Goal: Task Accomplishment & Management: Use online tool/utility

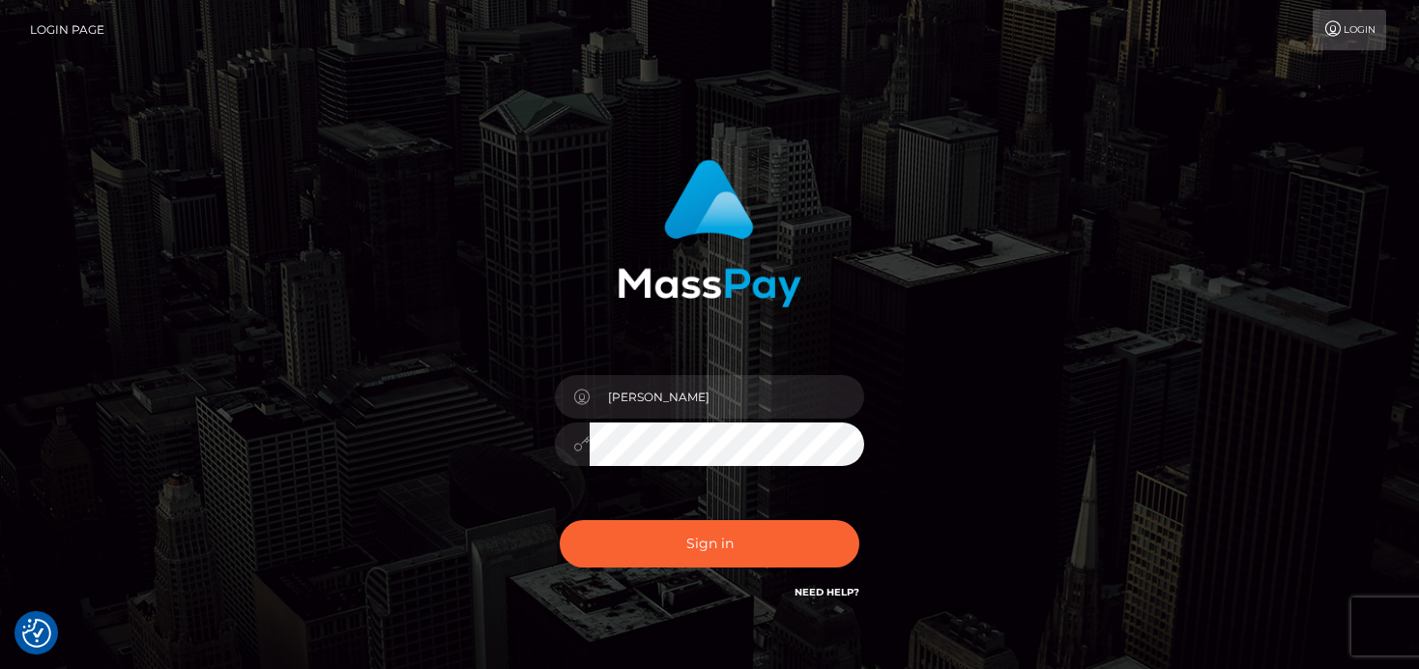
click at [686, 542] on button "Sign in" at bounding box center [710, 543] width 300 height 47
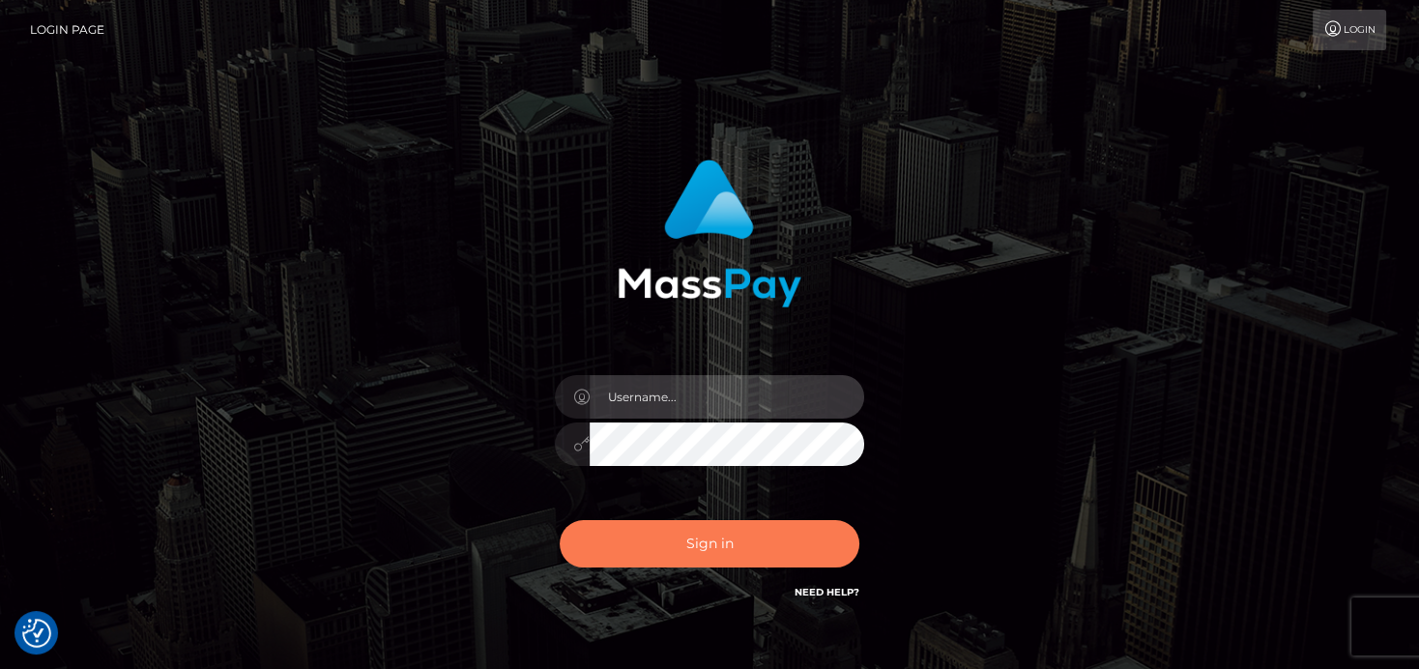
type input "[PERSON_NAME]"
click at [691, 563] on button "Sign in" at bounding box center [710, 543] width 300 height 47
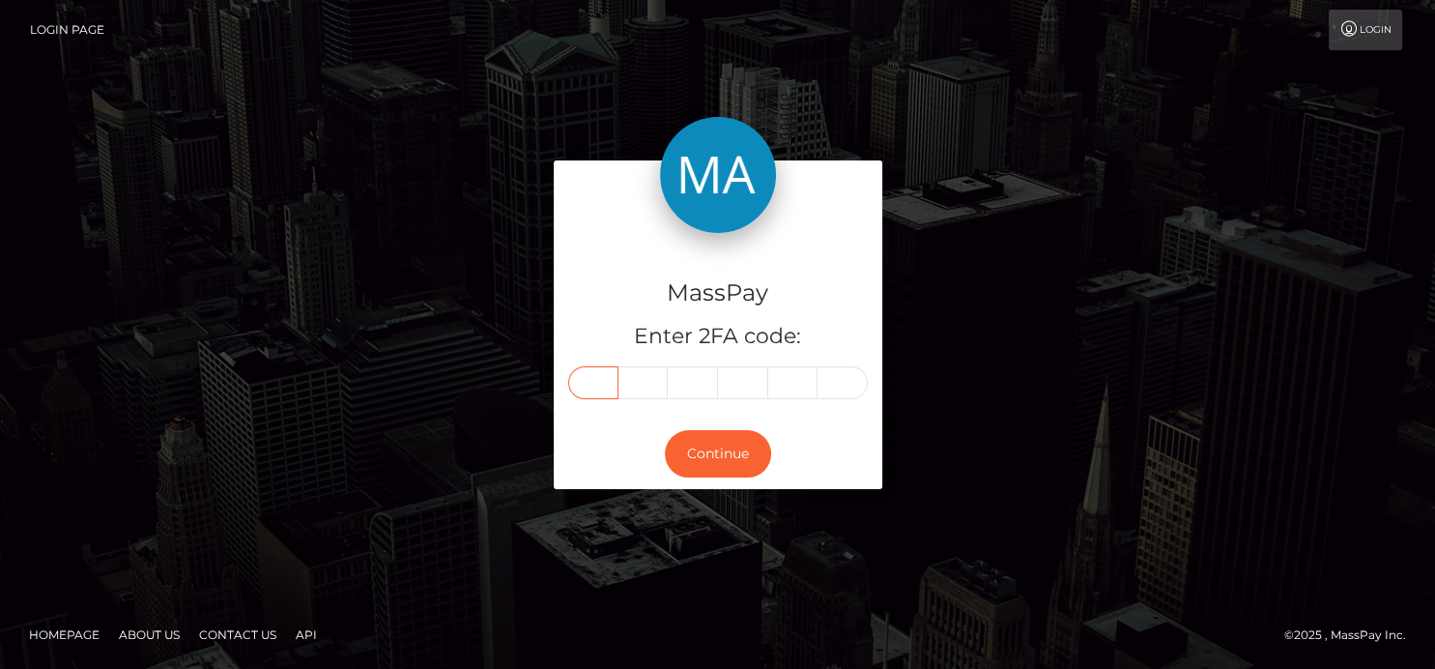
click at [584, 376] on input "text" at bounding box center [593, 382] width 50 height 33
type input "0"
type input "7"
type input "6"
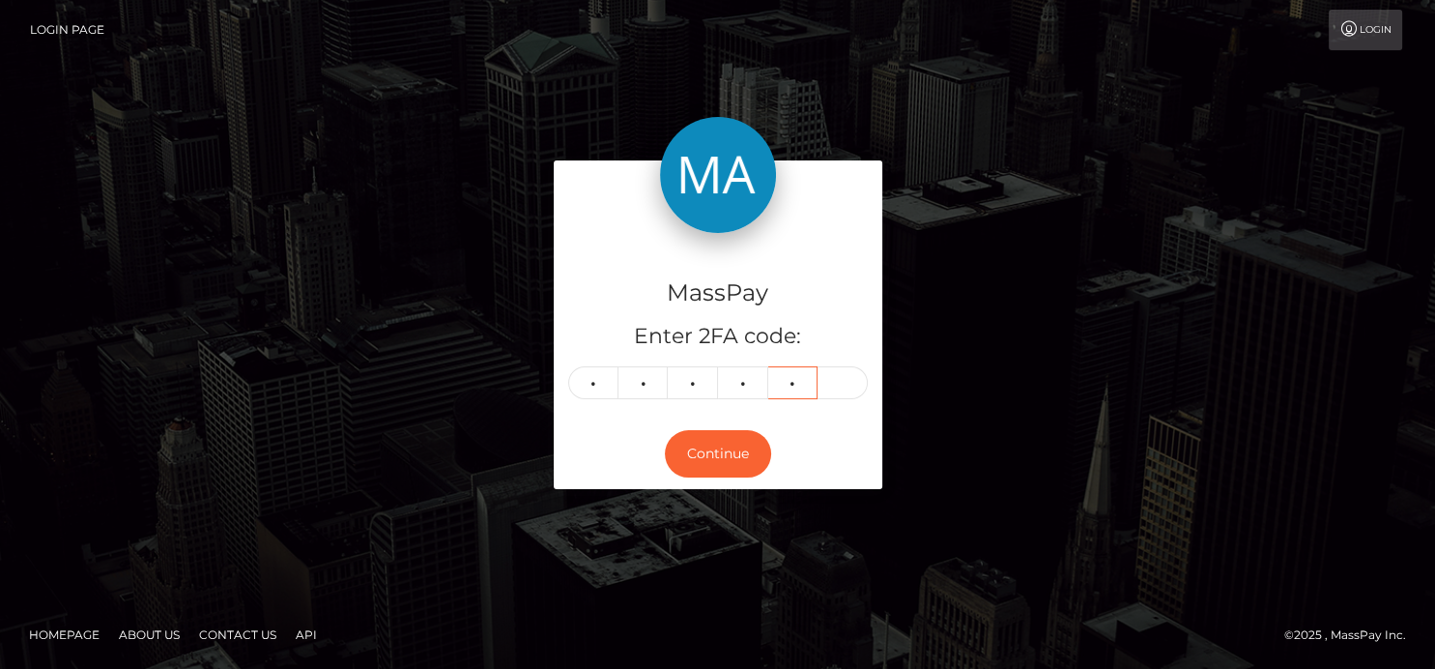
type input "1"
type input "0"
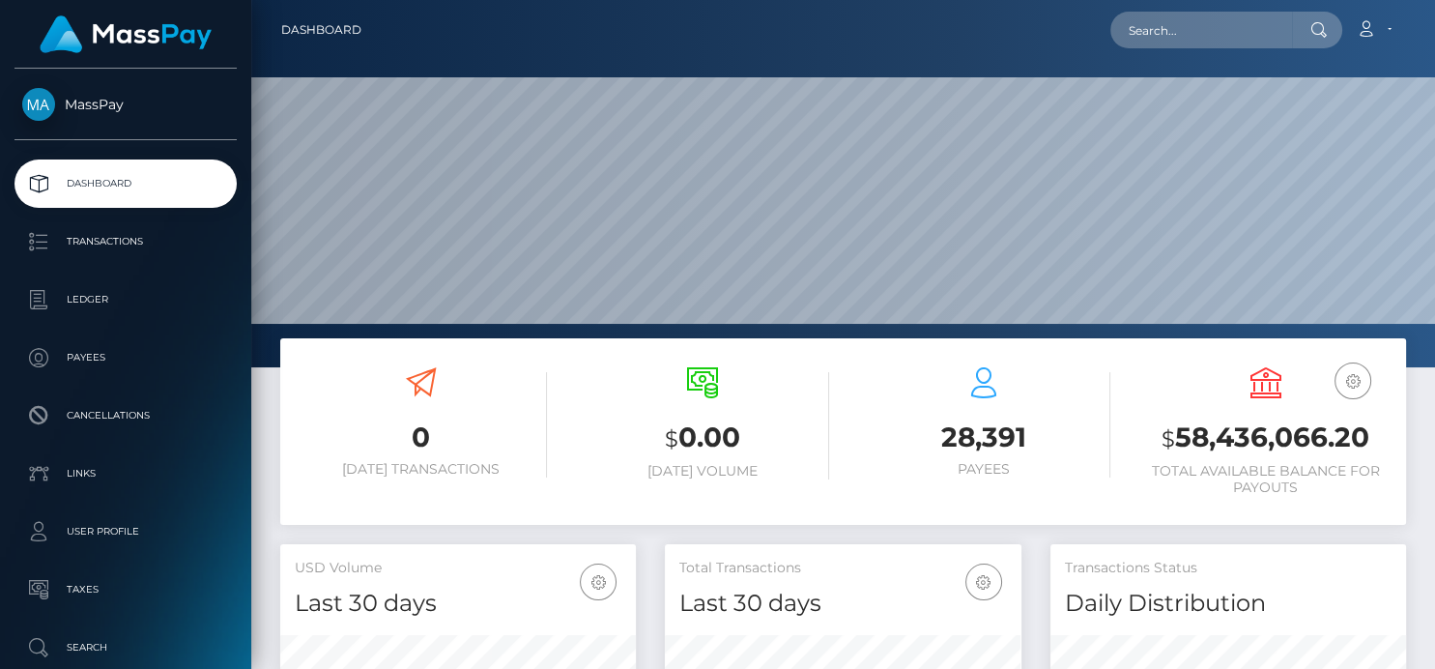
scroll to position [342, 356]
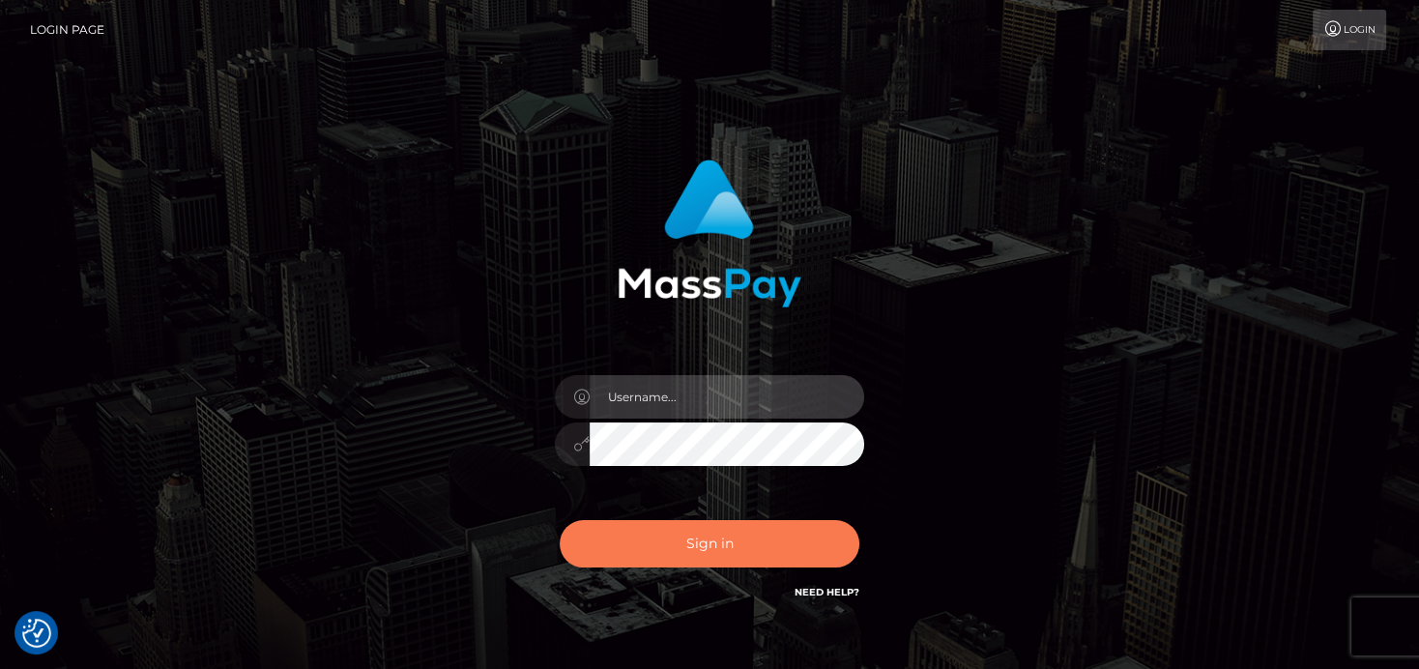
type input "[PERSON_NAME]"
click at [779, 554] on button "Sign in" at bounding box center [710, 543] width 300 height 47
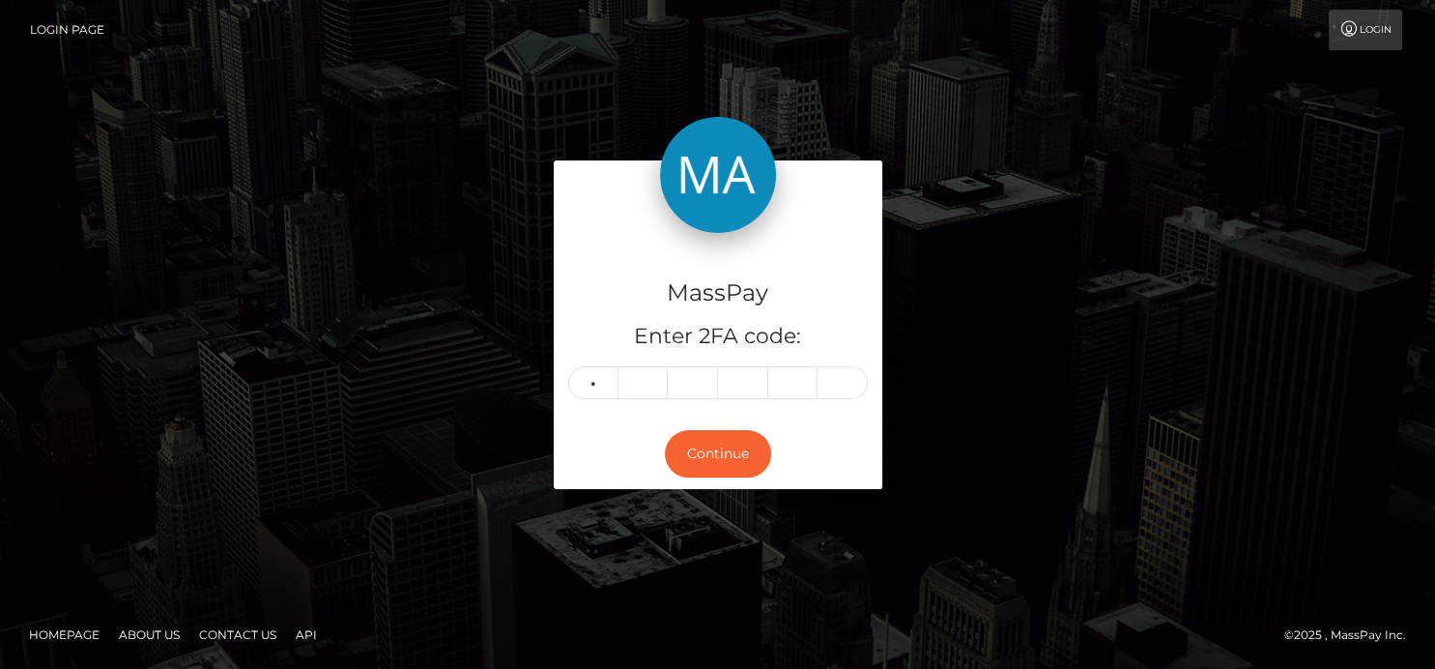
type input "7"
type input "2"
type input "3"
type input "4"
type input "1"
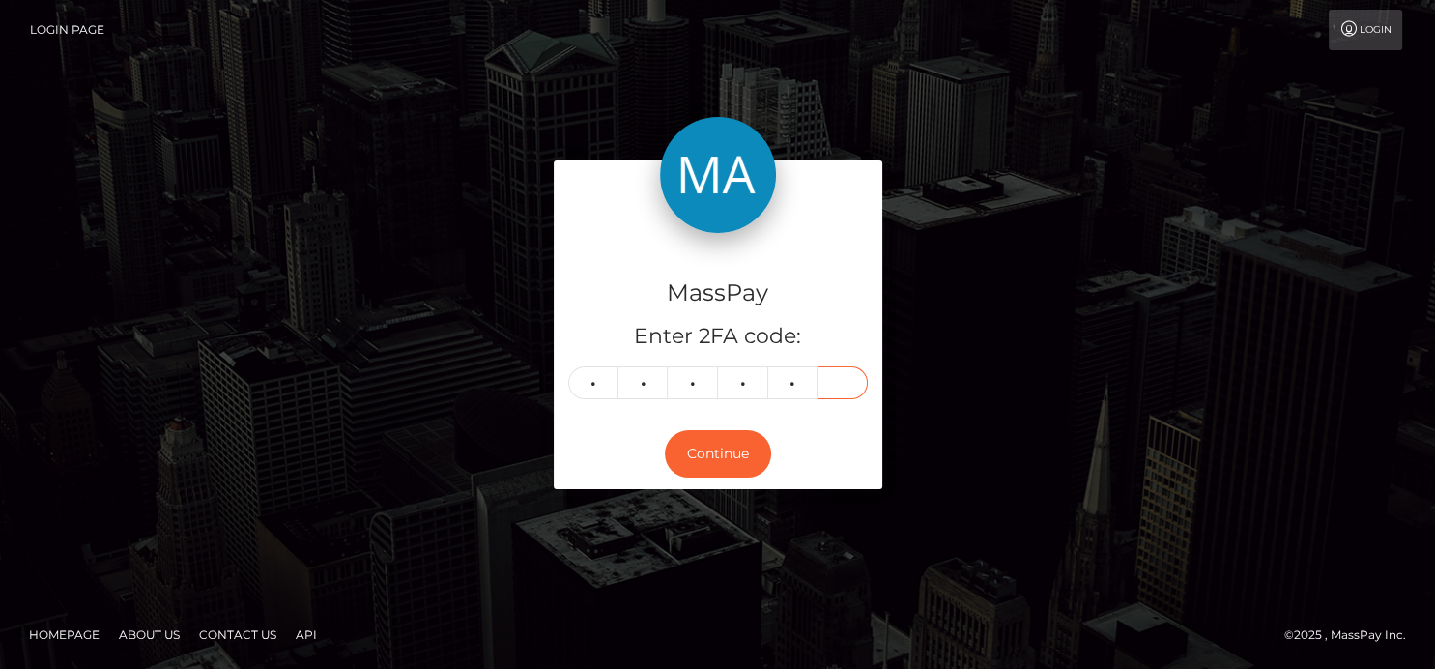
type input "5"
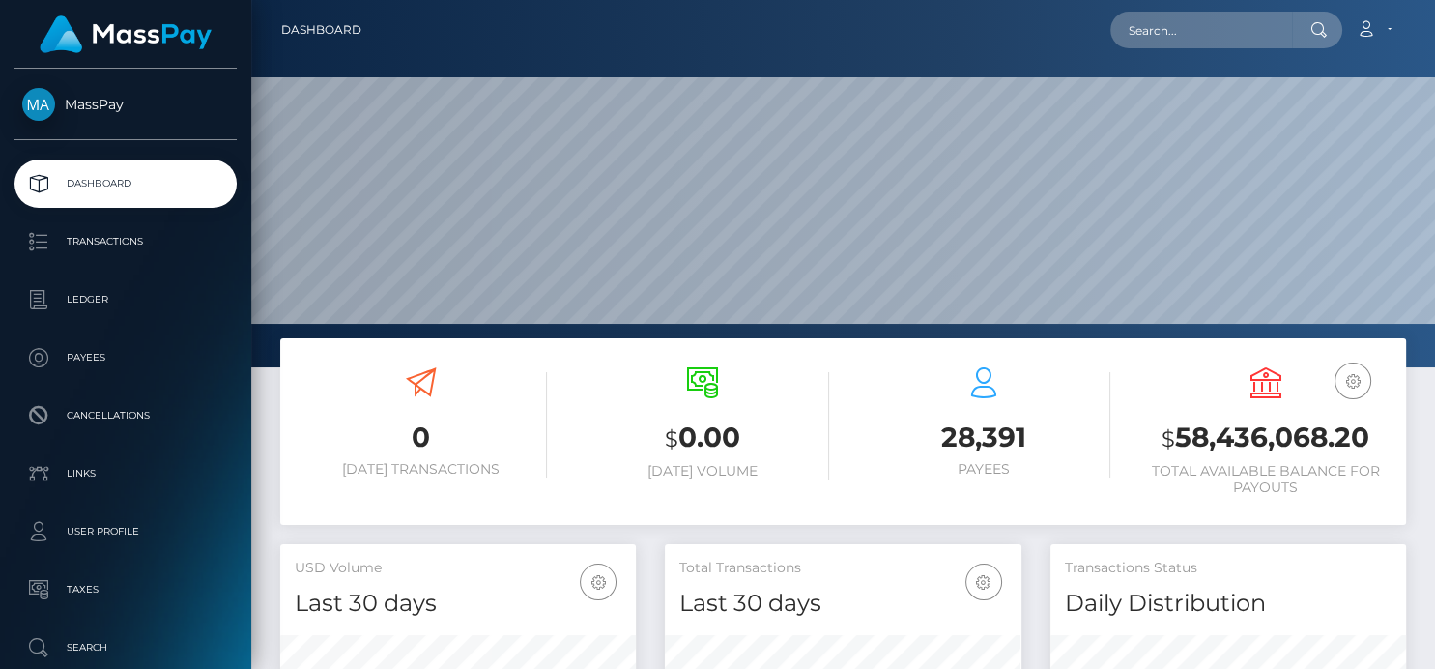
scroll to position [342, 356]
click at [1161, 29] on input "text" at bounding box center [1202, 30] width 182 height 37
paste input "776095856750243840"
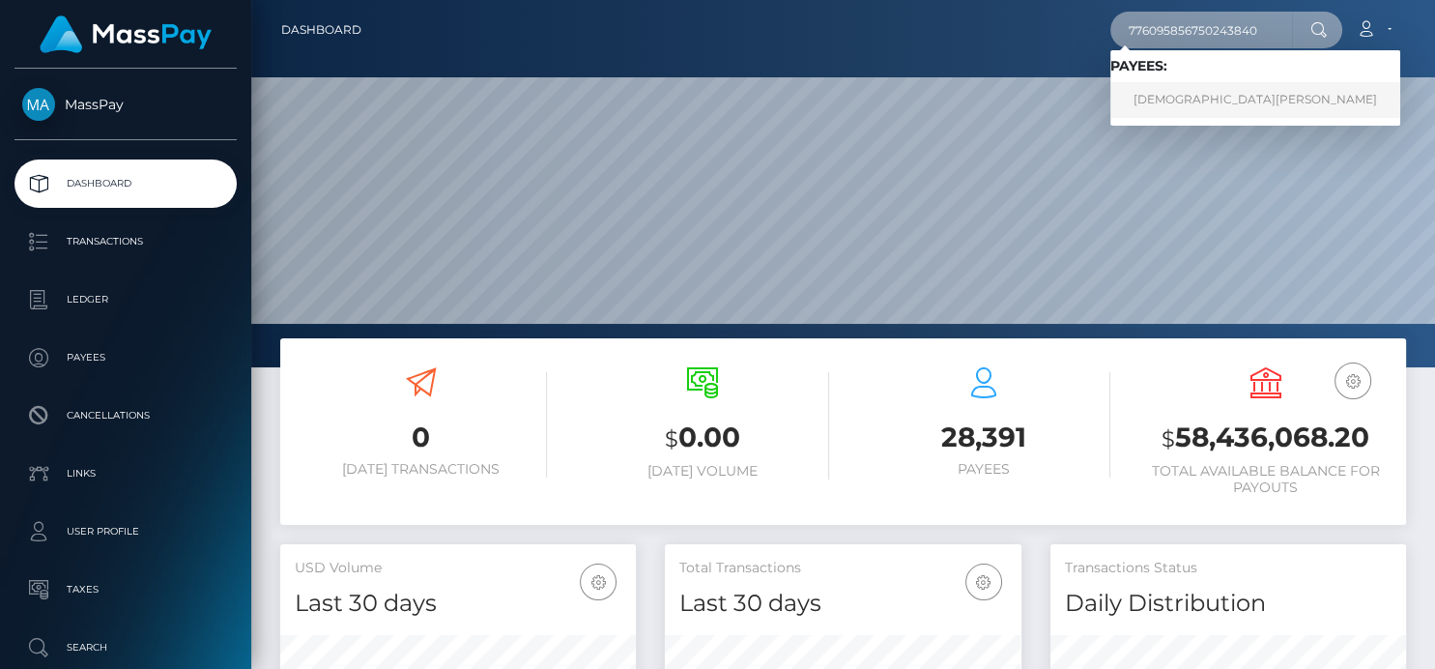
type input "776095856750243840"
click at [1187, 93] on link "Marharyta Ramanava" at bounding box center [1256, 100] width 290 height 36
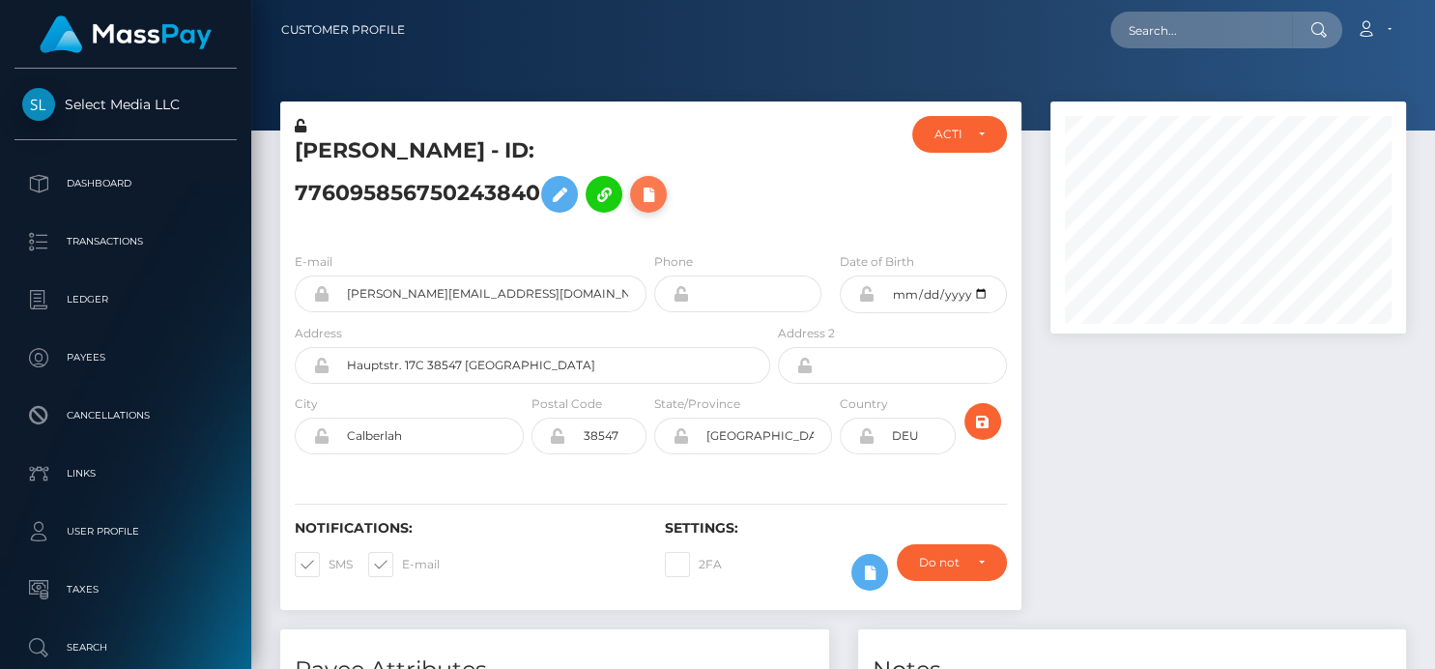
scroll to position [232, 356]
click at [657, 188] on icon at bounding box center [648, 195] width 23 height 24
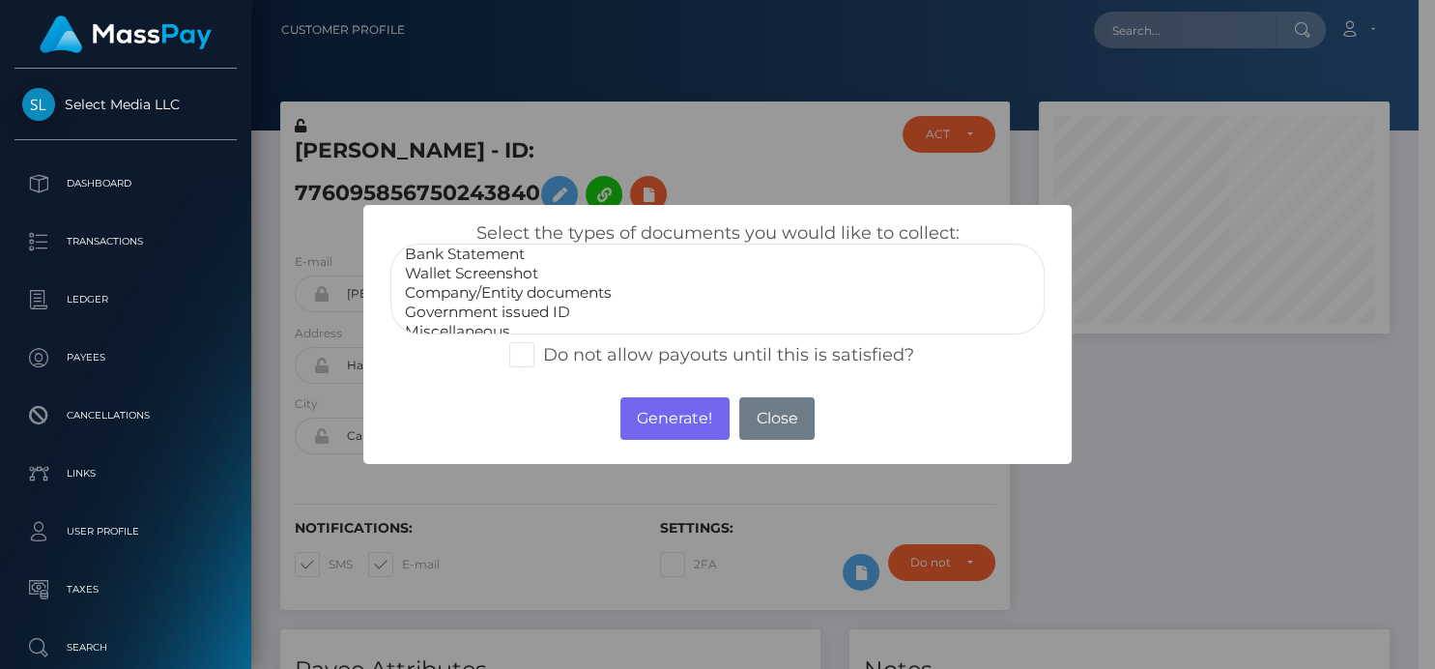
scroll to position [37, 0]
select select "Government issued ID"
click at [486, 299] on option "Government issued ID" at bounding box center [717, 300] width 628 height 19
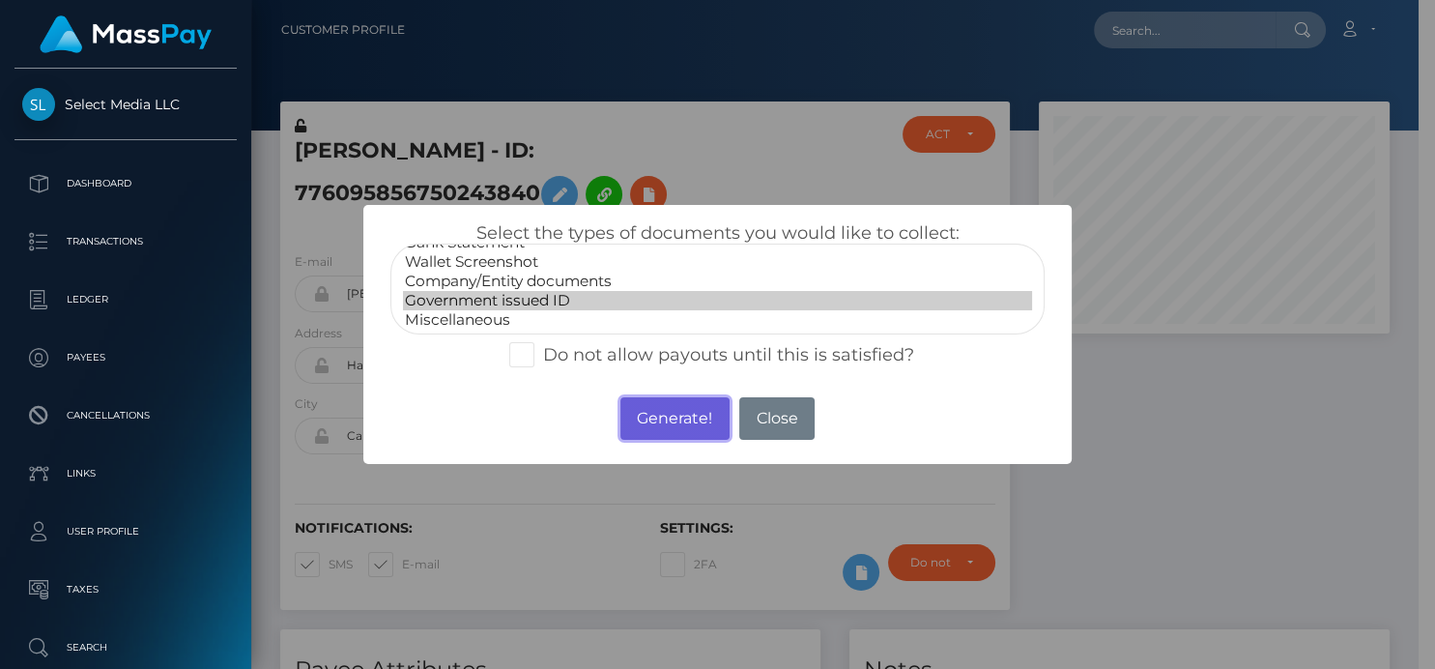
click at [680, 409] on button "Generate!" at bounding box center [675, 418] width 109 height 43
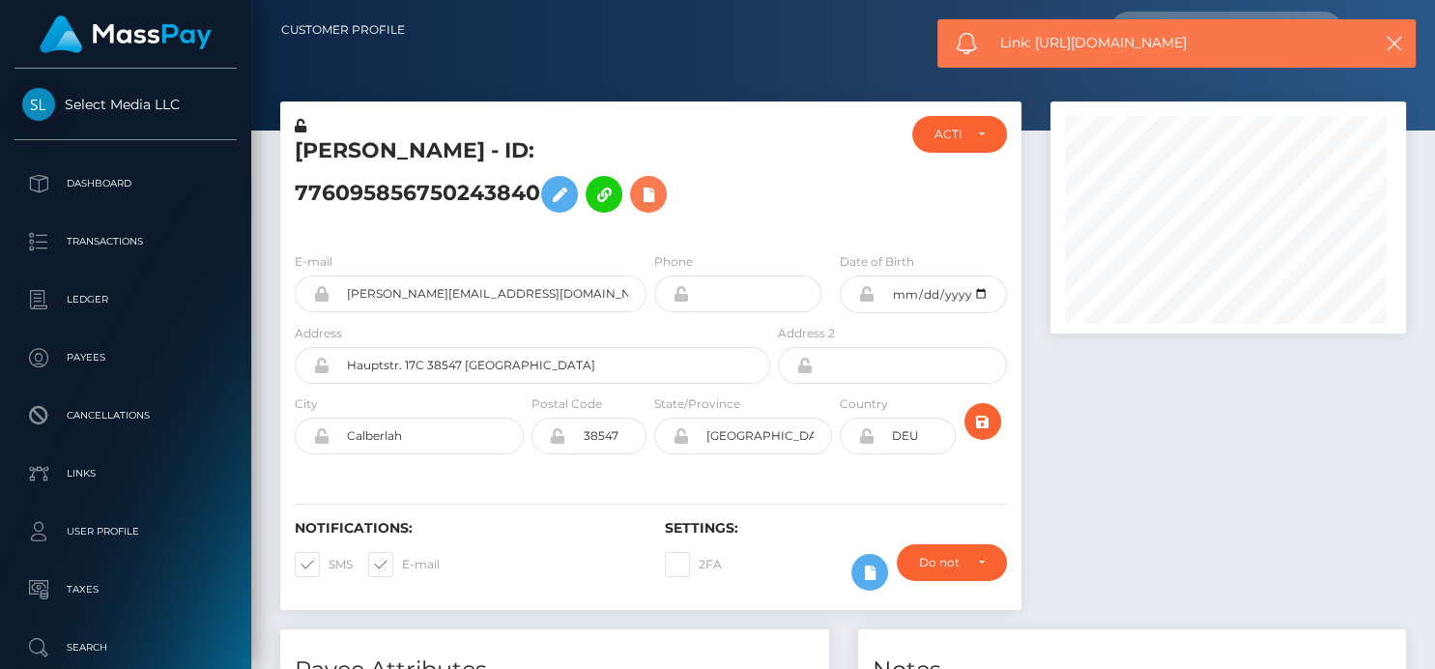
scroll to position [232, 356]
drag, startPoint x: 1263, startPoint y: 54, endPoint x: 1036, endPoint y: 52, distance: 227.1
click at [1036, 52] on div "Link: [URL][DOMAIN_NAME]" at bounding box center [1177, 43] width 478 height 48
copy span "https://l.maspay.io/wkxyx"
click at [647, 197] on icon at bounding box center [648, 195] width 23 height 24
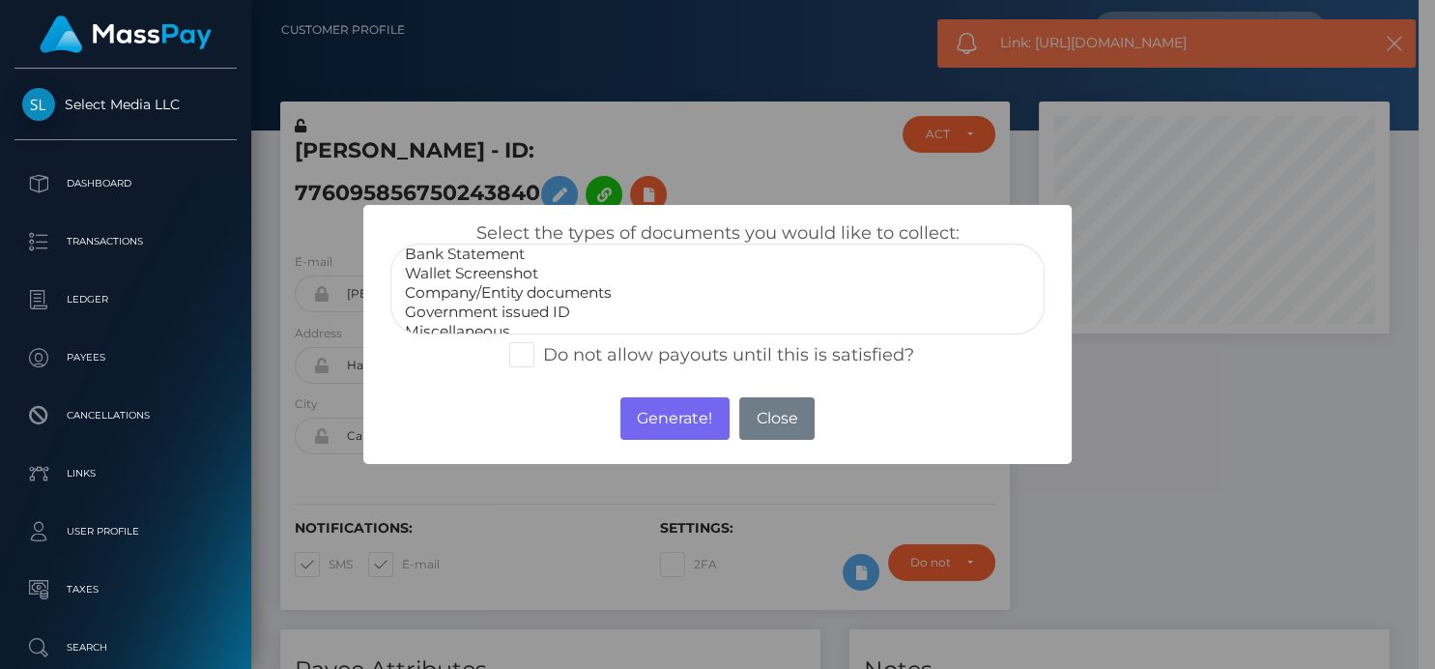
scroll to position [37, 0]
select select "Miscellaneous"
click at [517, 316] on option "Miscellaneous" at bounding box center [717, 319] width 628 height 19
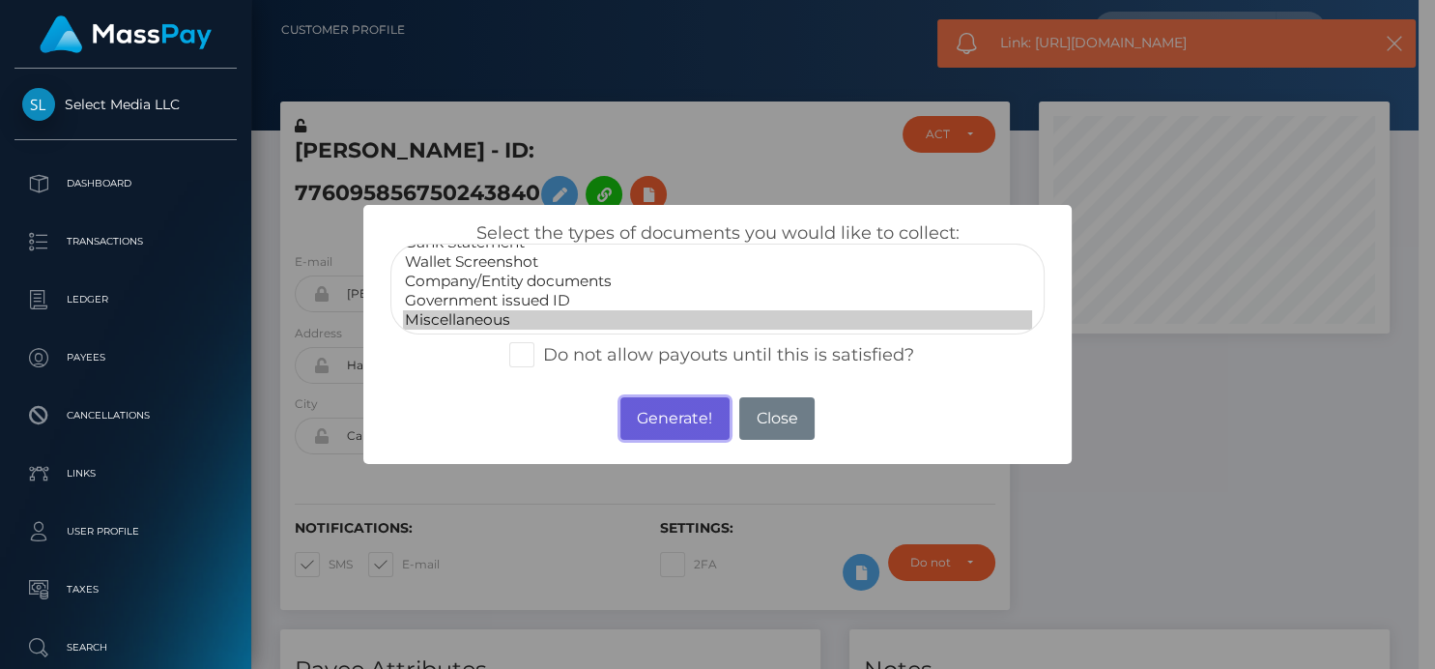
click at [697, 413] on button "Generate!" at bounding box center [675, 418] width 109 height 43
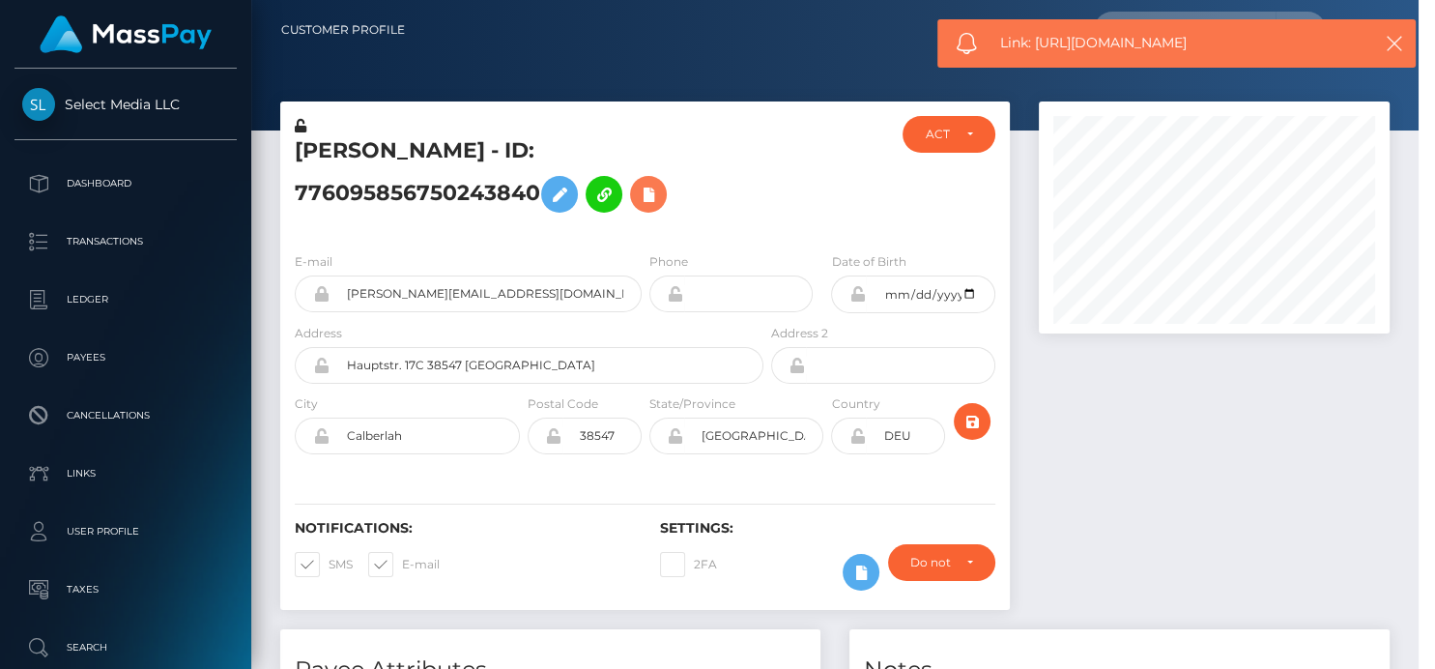
scroll to position [232, 356]
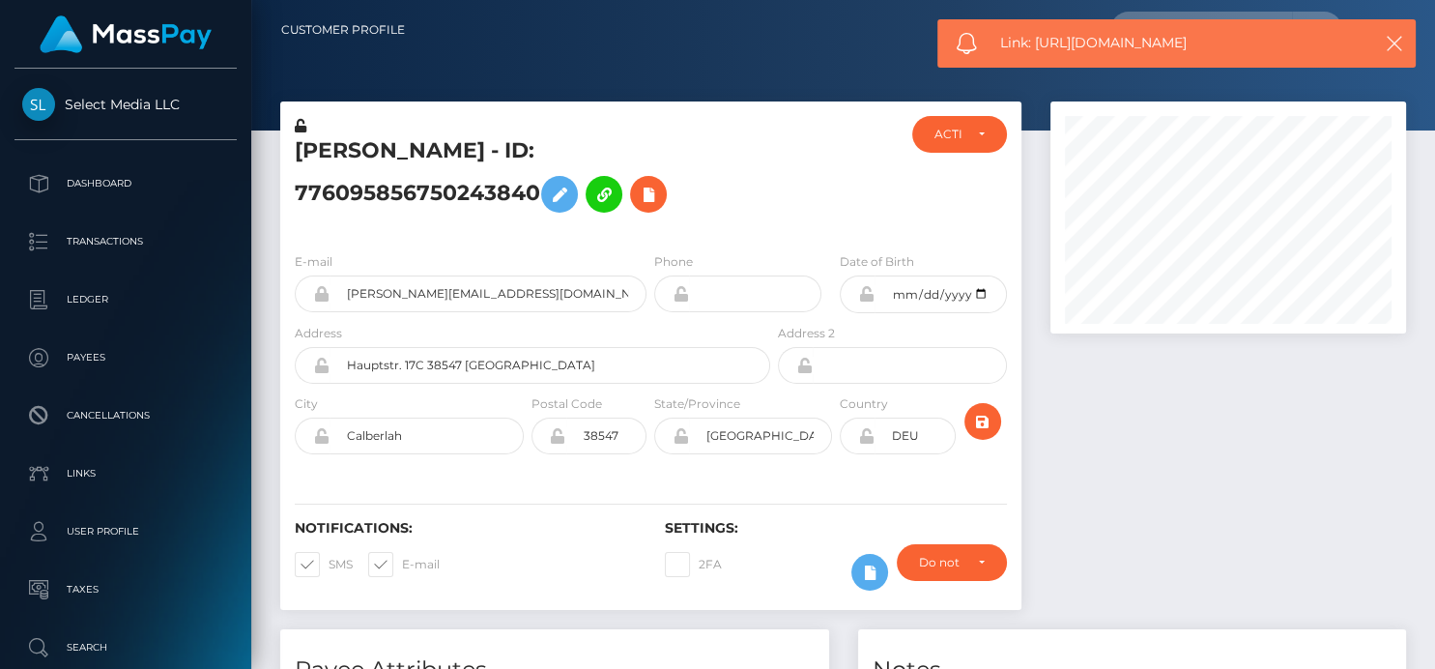
drag, startPoint x: 1262, startPoint y: 33, endPoint x: 1037, endPoint y: 27, distance: 225.3
click at [1037, 27] on div "Link: https://l.maspay.io/mkxuV" at bounding box center [1177, 43] width 478 height 48
copy span "https://l.maspay.io/mkxuV"
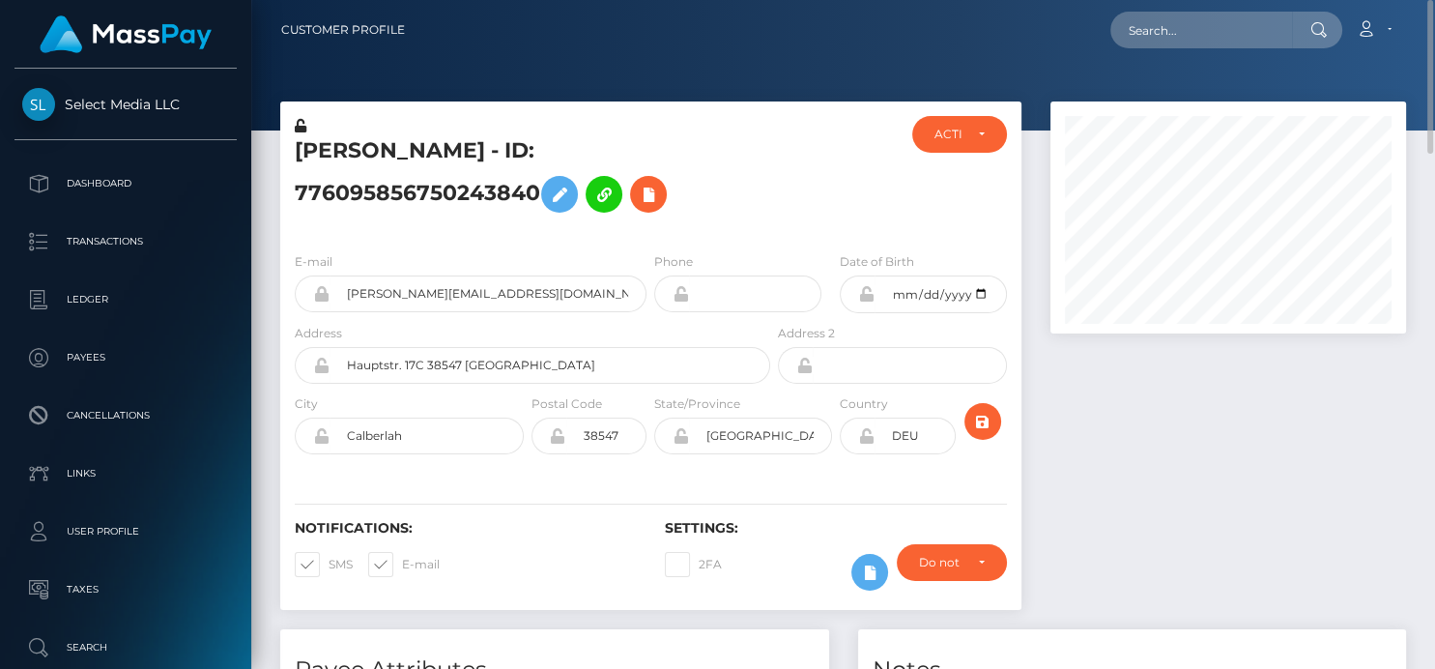
click at [1183, 59] on nav "Customer Profile Loading... Loading... Account" at bounding box center [843, 30] width 1184 height 60
click at [1175, 39] on input "text" at bounding box center [1202, 30] width 182 height 37
type input "[PERSON_NAME]"
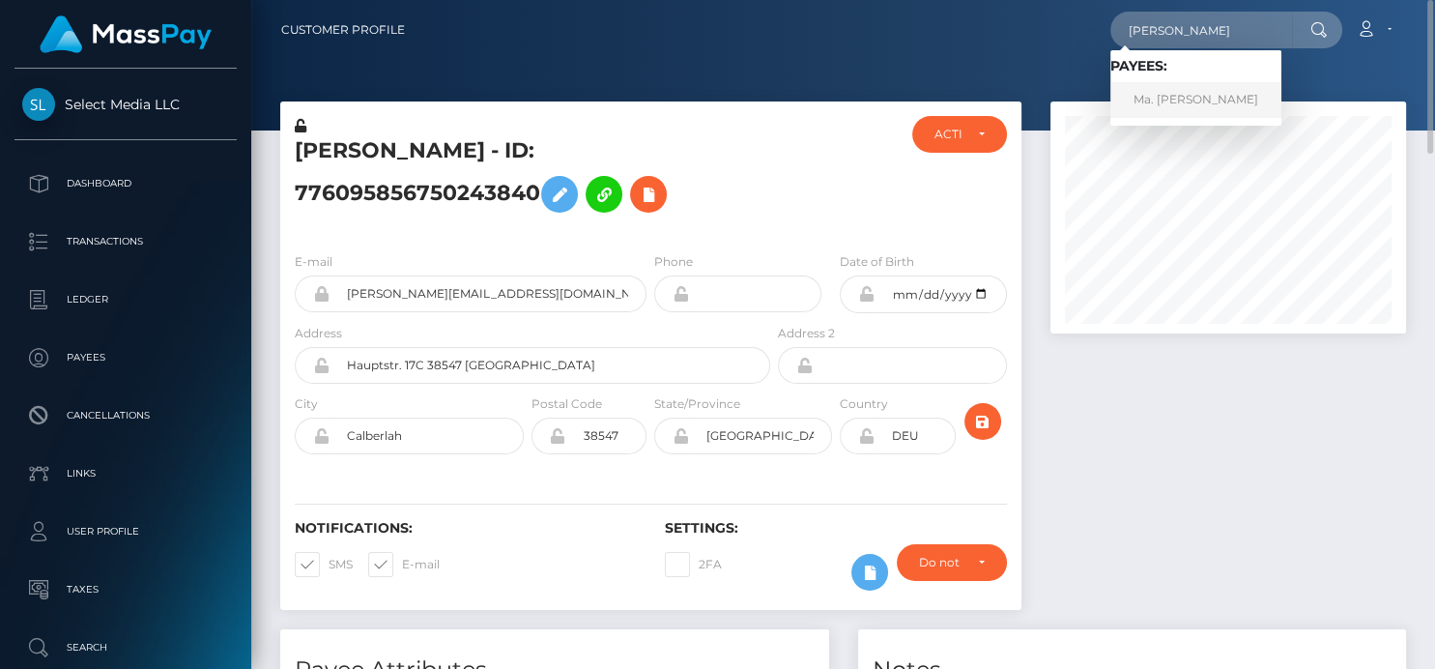
click at [1163, 101] on link "Ma. Denise Manalansan" at bounding box center [1196, 100] width 171 height 36
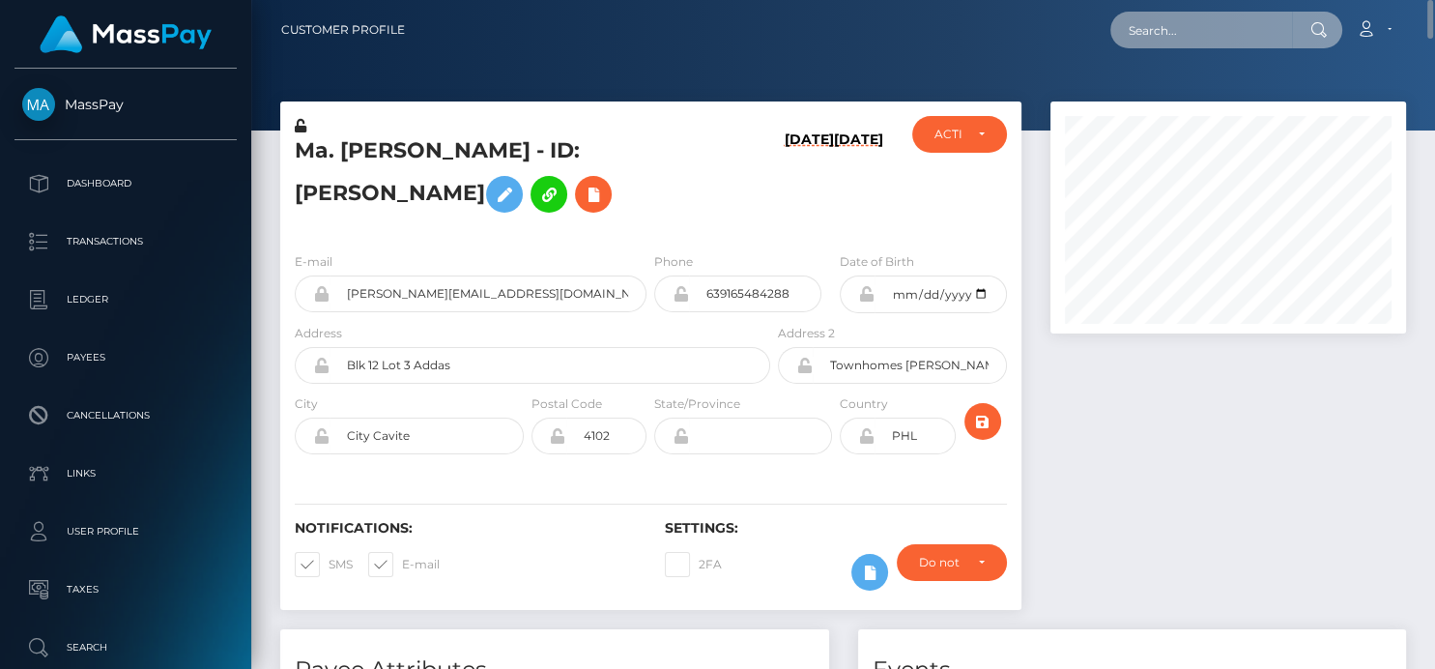
click at [1191, 36] on input "text" at bounding box center [1202, 30] width 182 height 37
paste input "8981081"
type input "8981081"
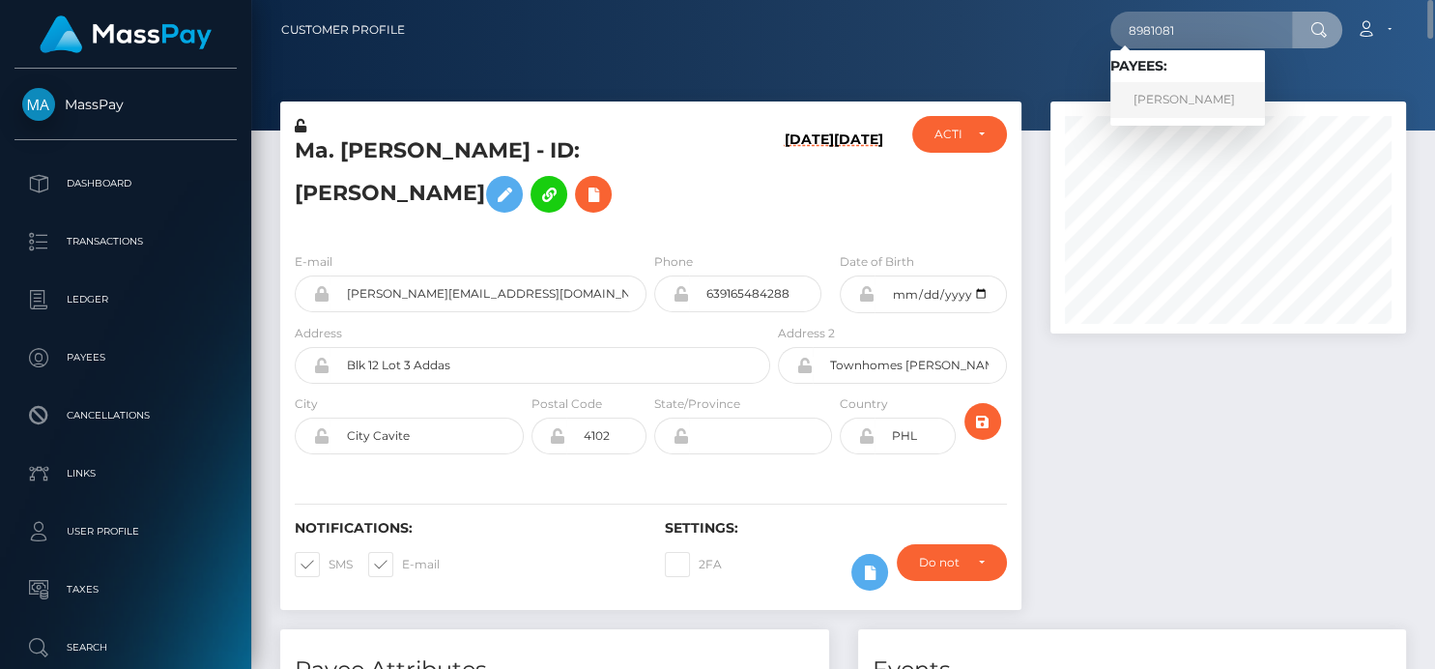
click at [1144, 104] on link "EMANUELE MELIS" at bounding box center [1188, 100] width 155 height 36
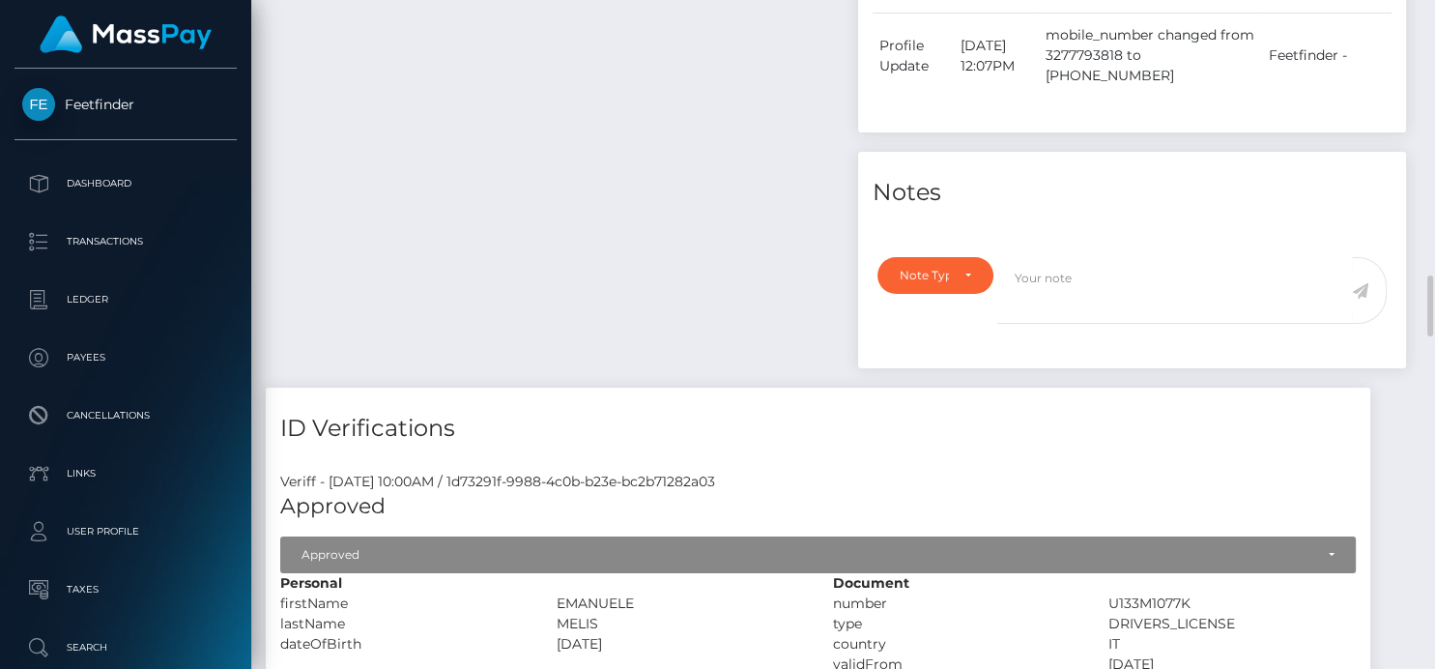
scroll to position [1936, 0]
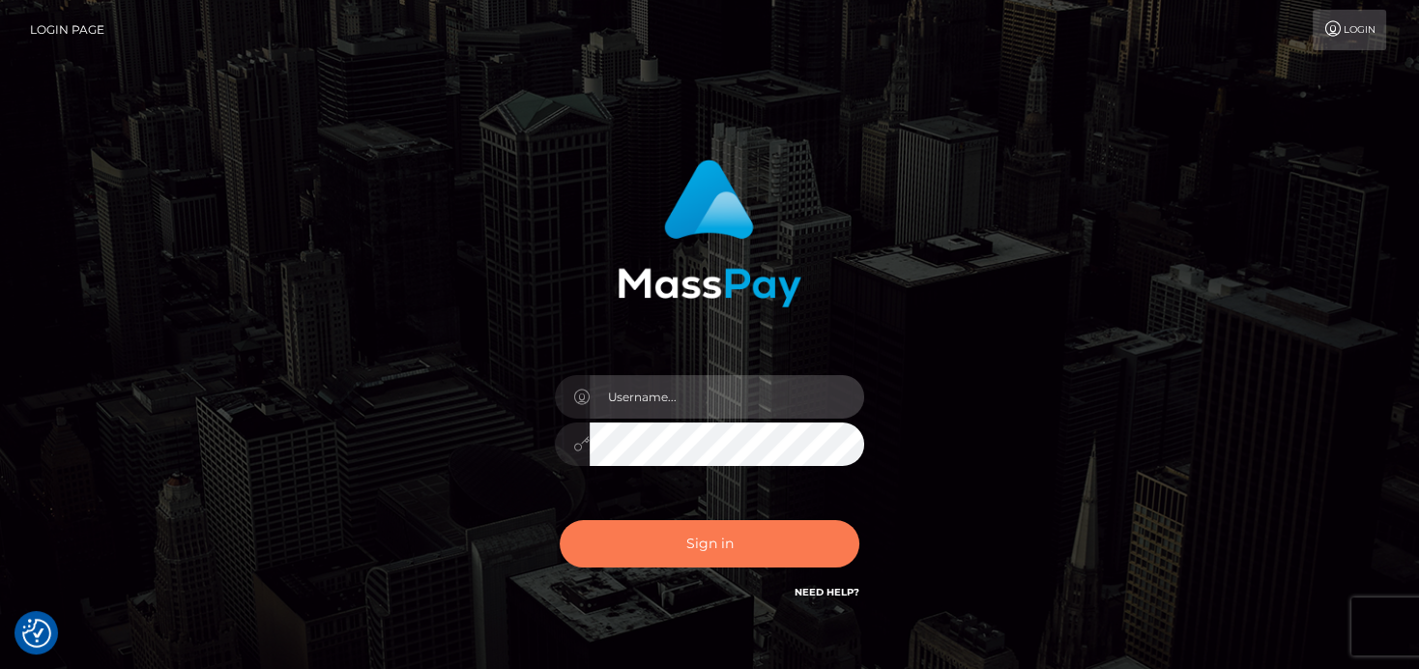
type input "[PERSON_NAME]"
click at [694, 547] on button "Sign in" at bounding box center [710, 543] width 300 height 47
type input "[PERSON_NAME]"
click at [689, 543] on button "Sign in" at bounding box center [710, 543] width 300 height 47
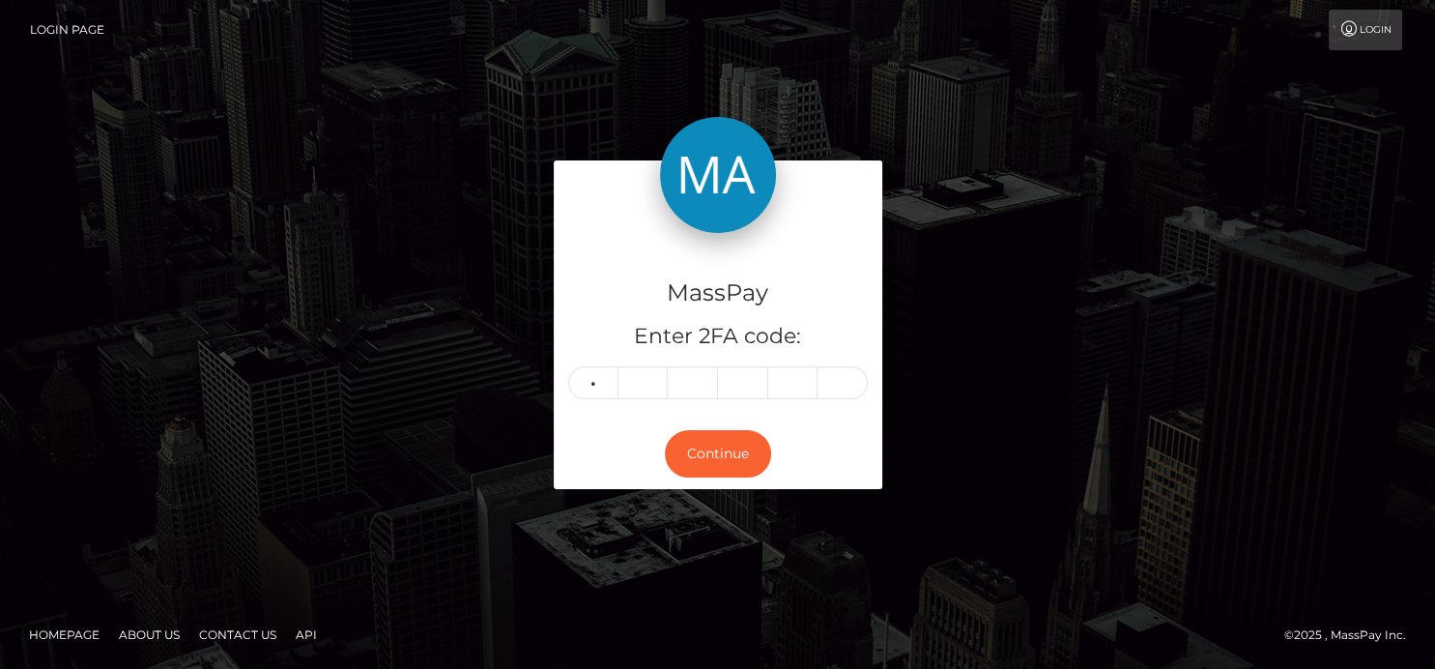
type input "3"
type input "6"
type input "1"
type input "4"
type input "9"
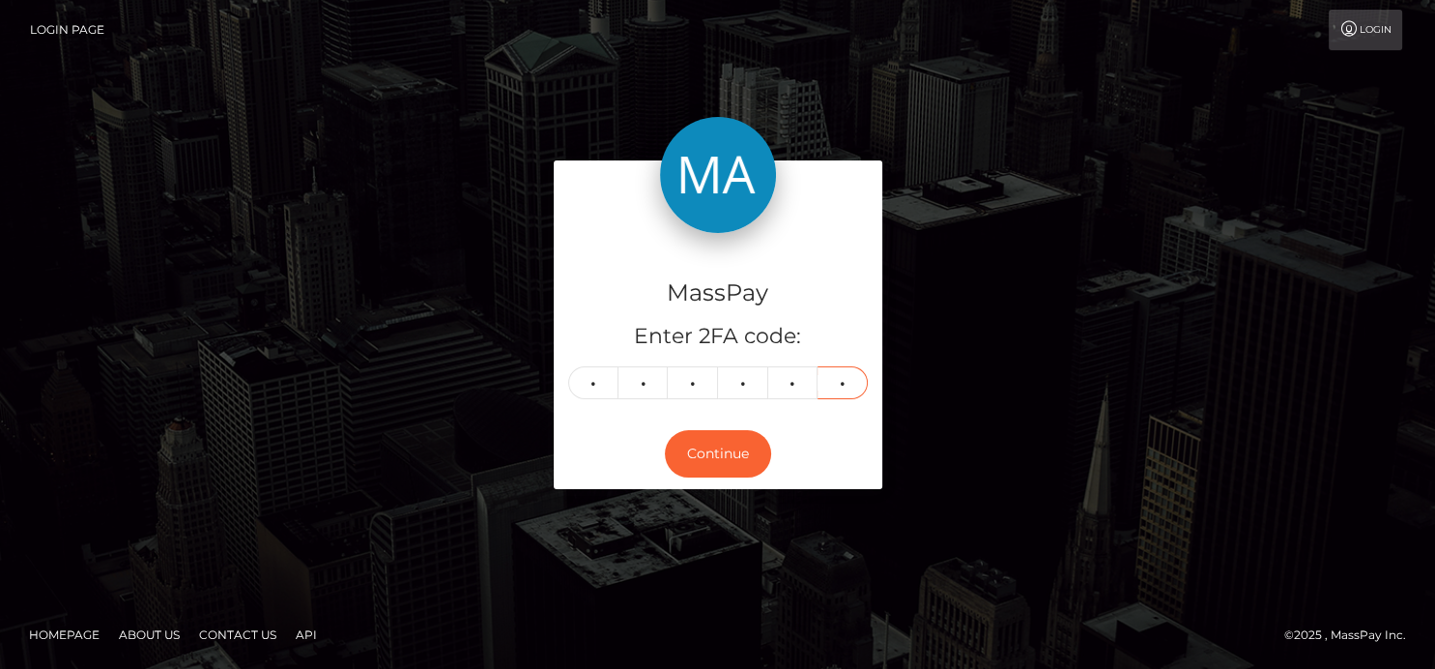
type input "9"
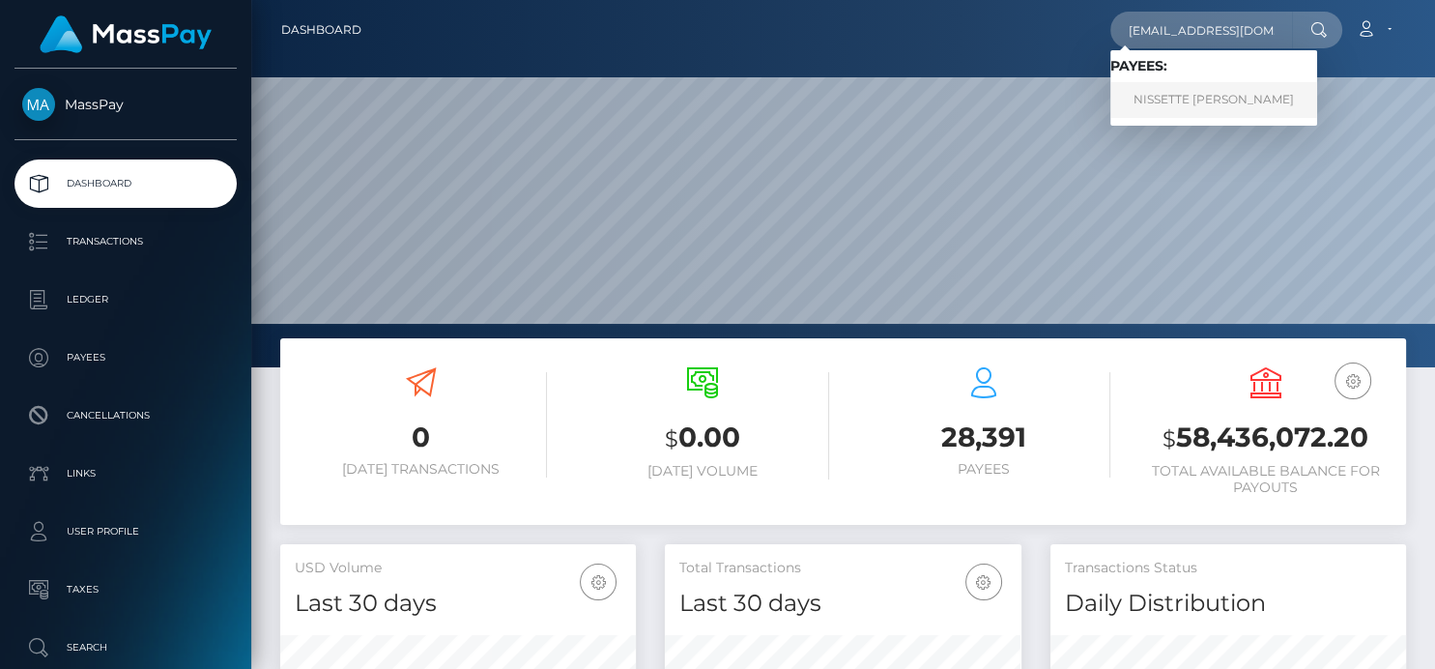
click at [1167, 103] on link "NISSETTE [PERSON_NAME]" at bounding box center [1214, 100] width 207 height 36
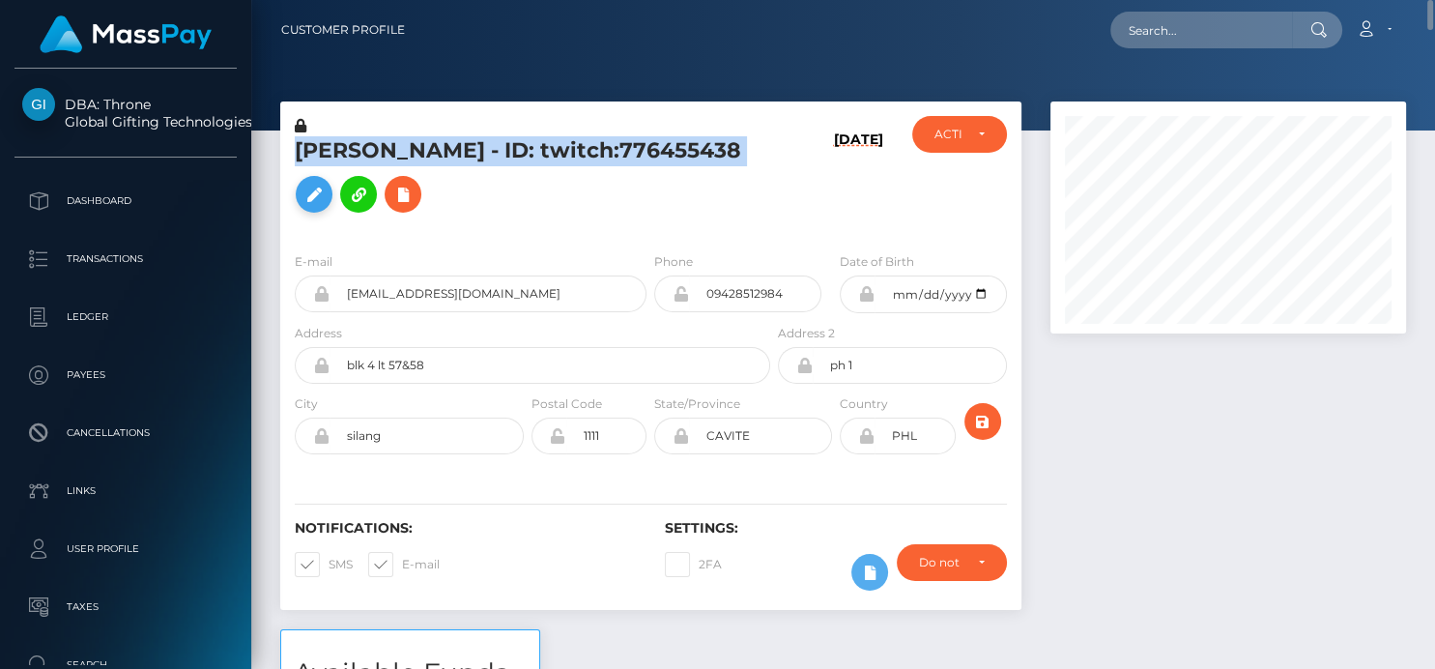
drag, startPoint x: 289, startPoint y: 142, endPoint x: 507, endPoint y: 182, distance: 222.0
click at [507, 182] on div "NISSETTE MARIE LUCERO QUIAPON - ID: twitch:776455438" at bounding box center [527, 176] width 494 height 121
copy h5 "NISSETTE MARIE LUCERO QUIAPON - ID: twitch:776455438"
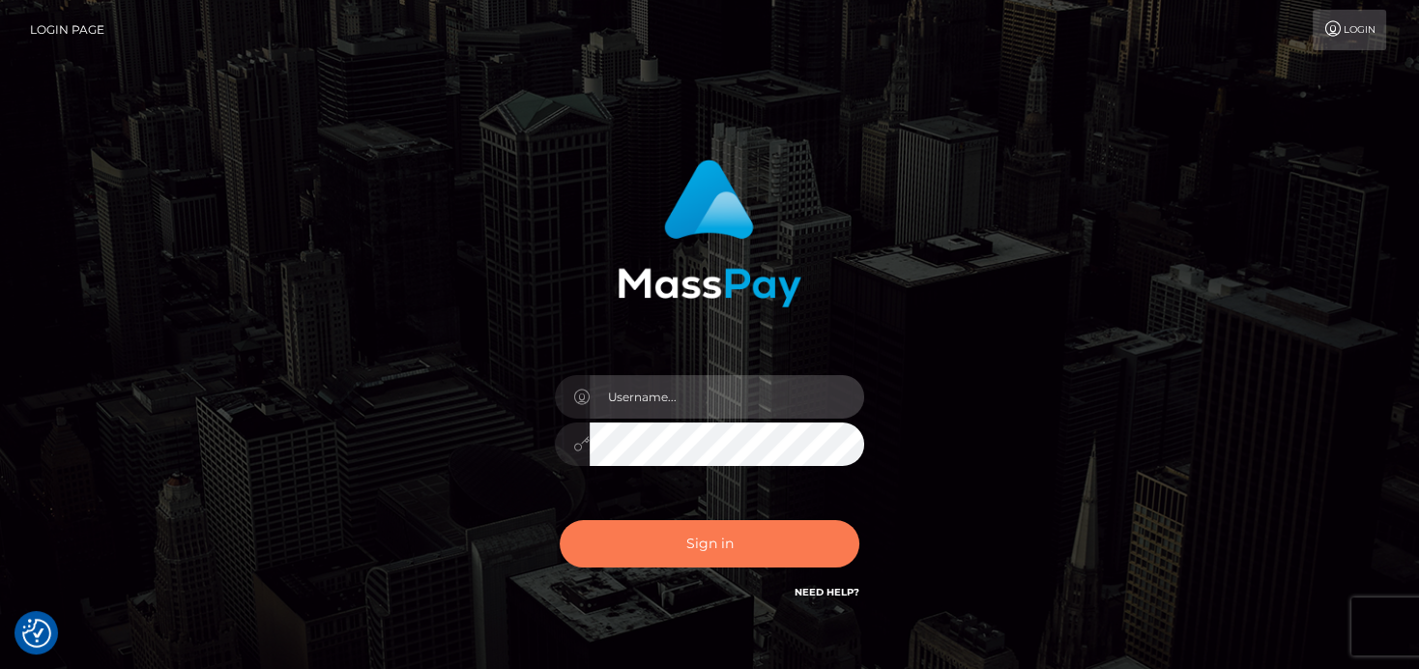
type input "[PERSON_NAME]"
click at [720, 549] on button "Sign in" at bounding box center [710, 543] width 300 height 47
type input "[PERSON_NAME]"
click at [680, 549] on button "Sign in" at bounding box center [710, 543] width 300 height 47
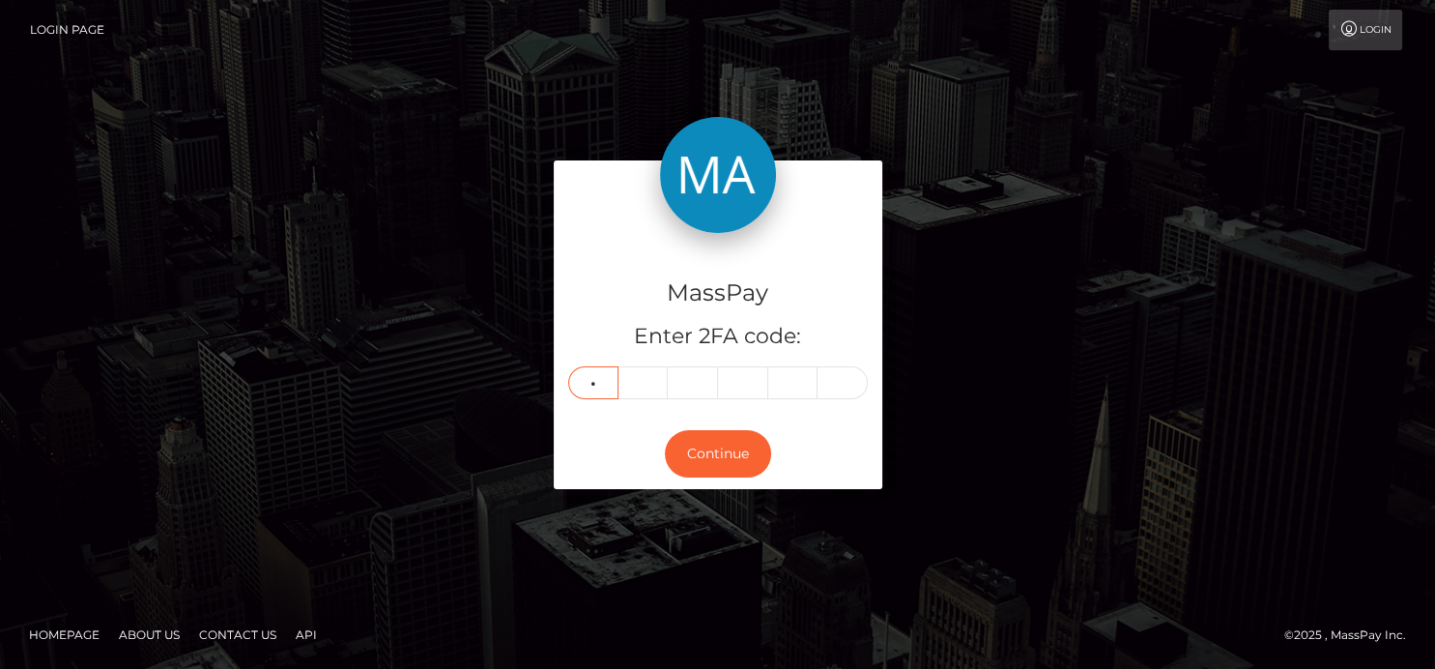
type input "8"
type input "7"
type input "9"
type input "5"
type input "2"
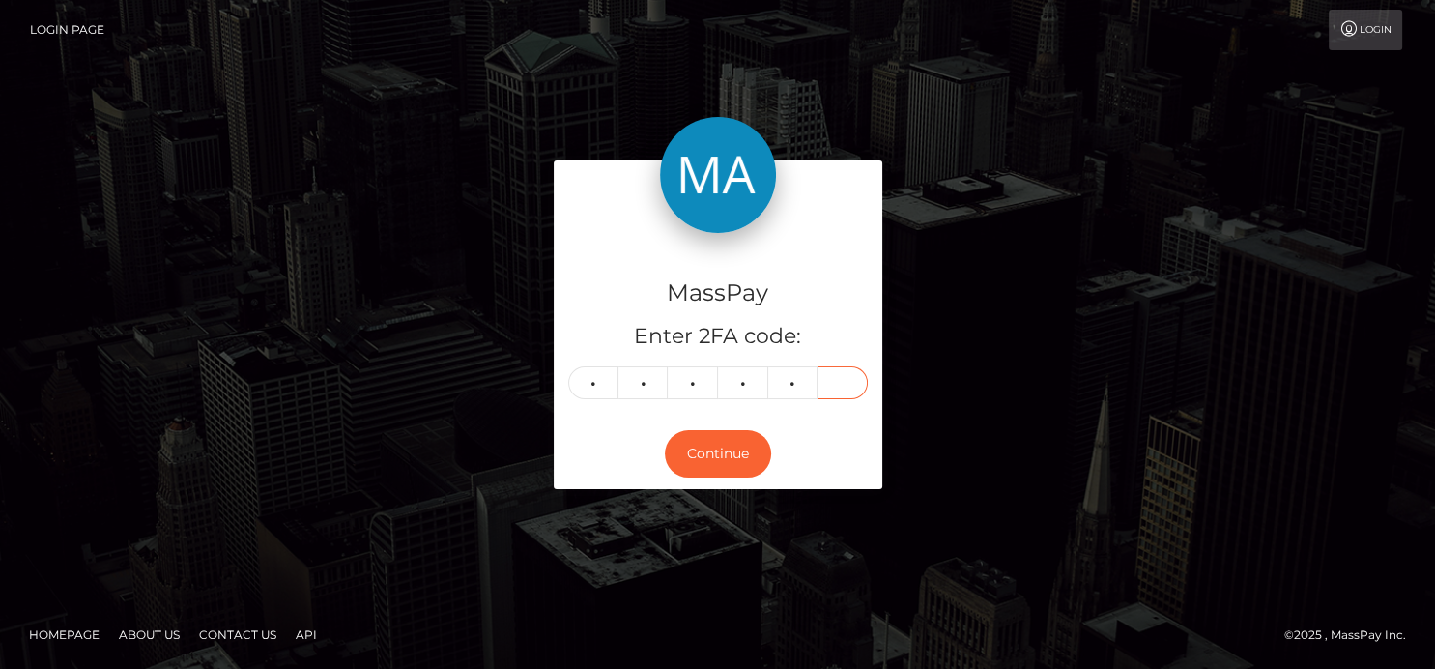
type input "5"
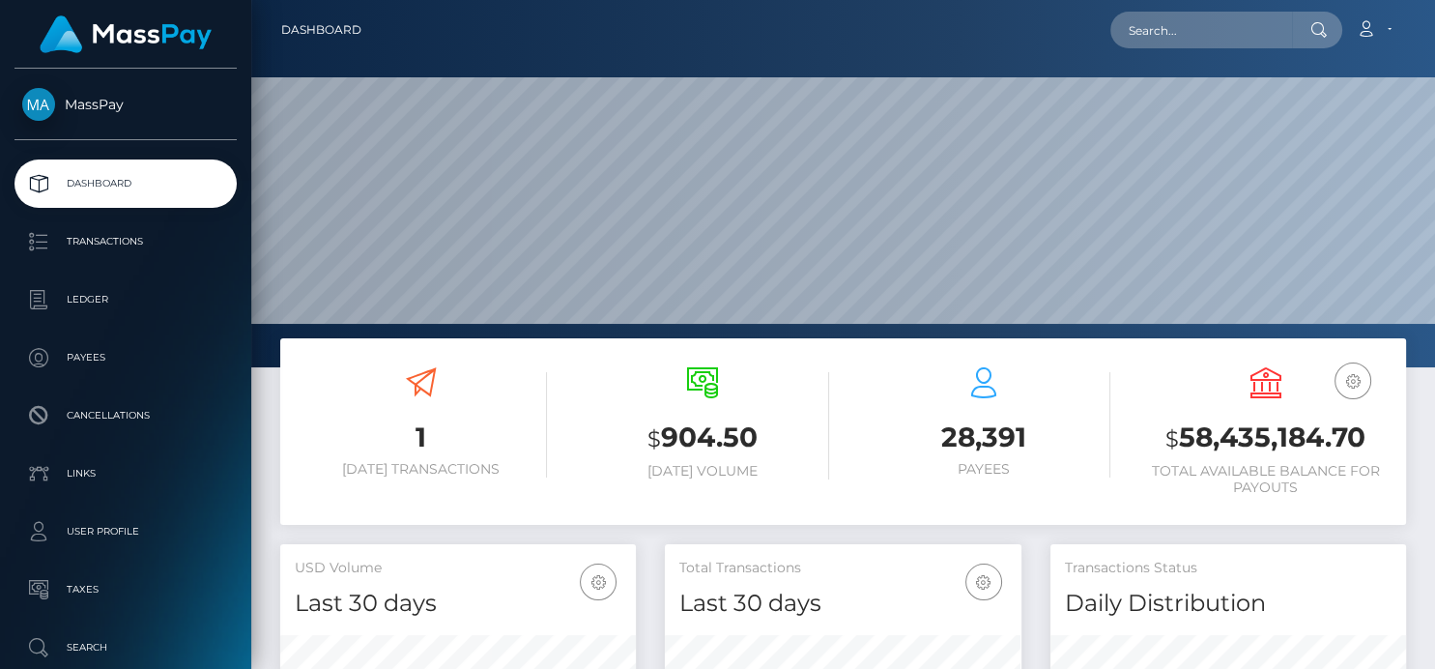
scroll to position [342, 356]
